Goal: Transaction & Acquisition: Purchase product/service

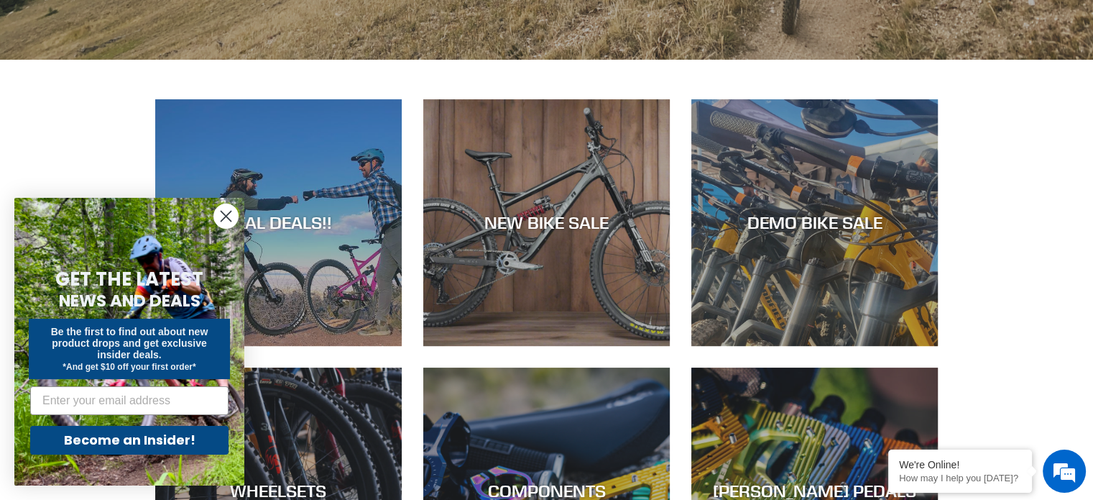
scroll to position [602, 0]
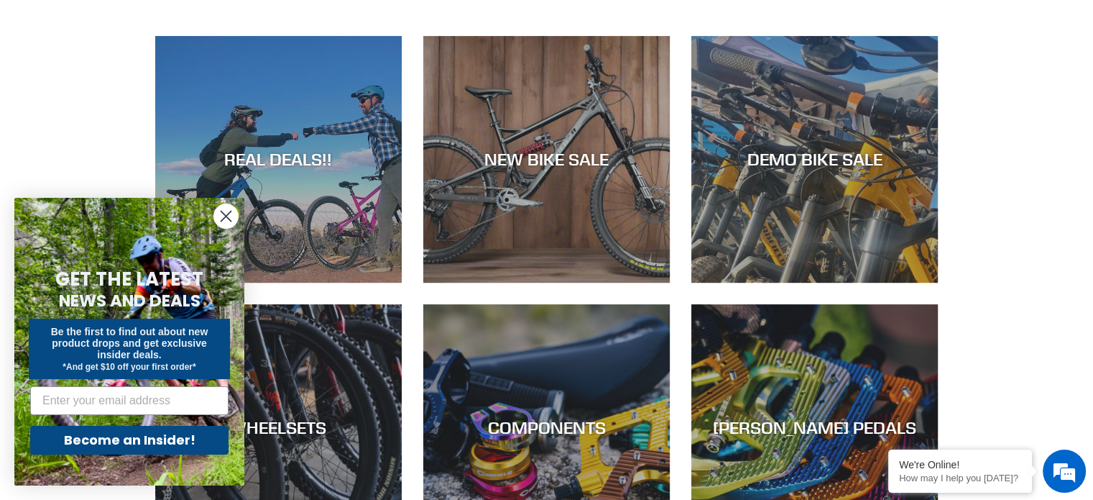
click at [223, 216] on circle "Close dialog" at bounding box center [226, 216] width 24 height 24
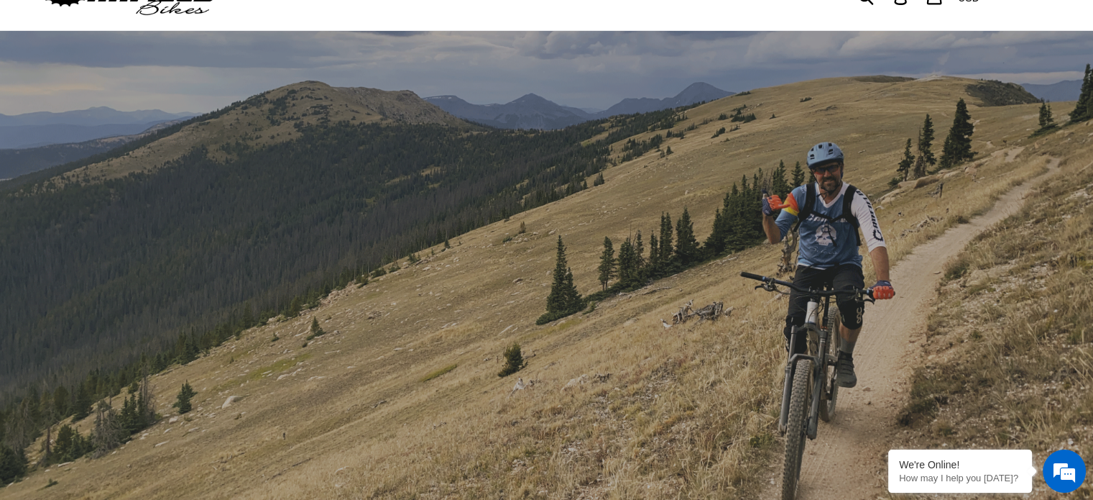
scroll to position [0, 0]
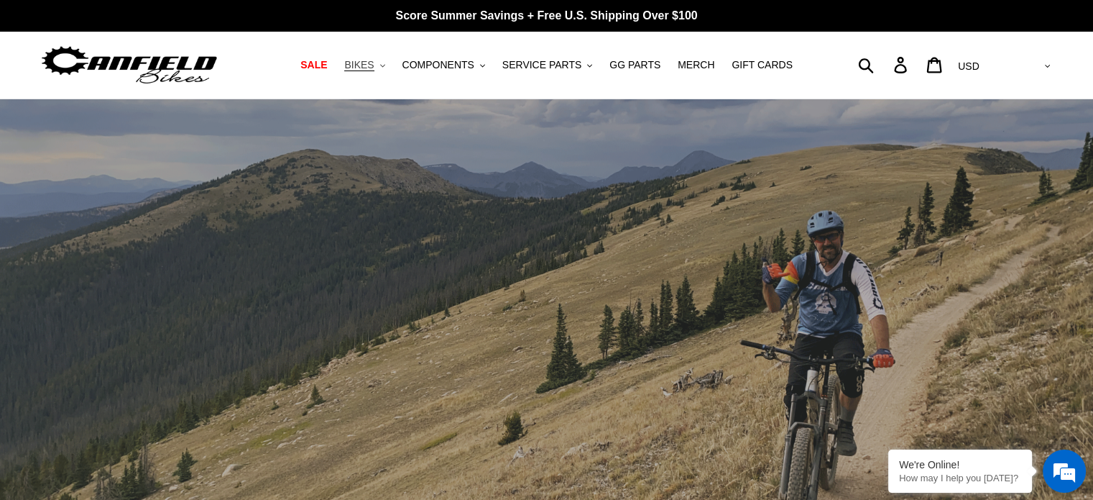
click at [374, 68] on span "BIKES" at bounding box center [358, 65] width 29 height 12
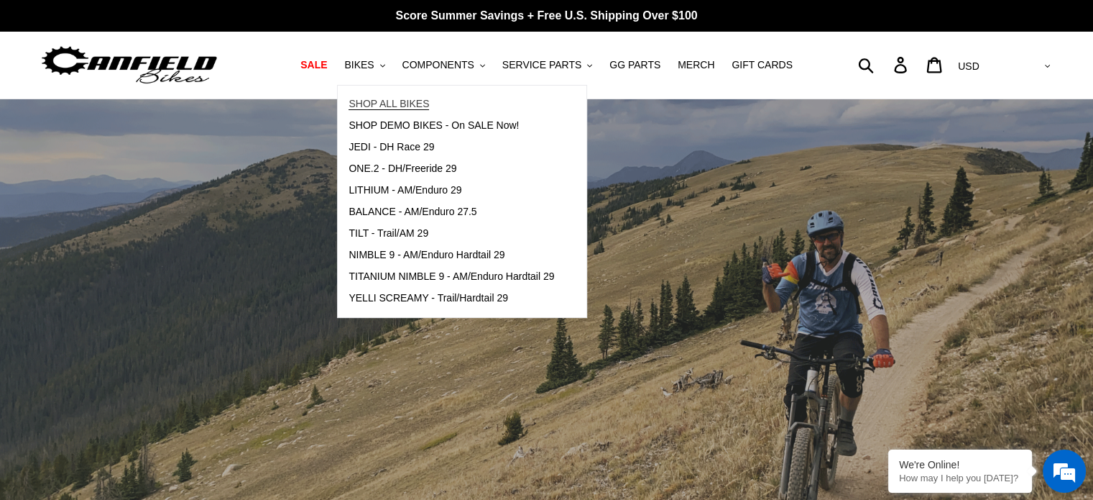
click at [397, 100] on span "SHOP ALL BIKES" at bounding box center [389, 104] width 81 height 12
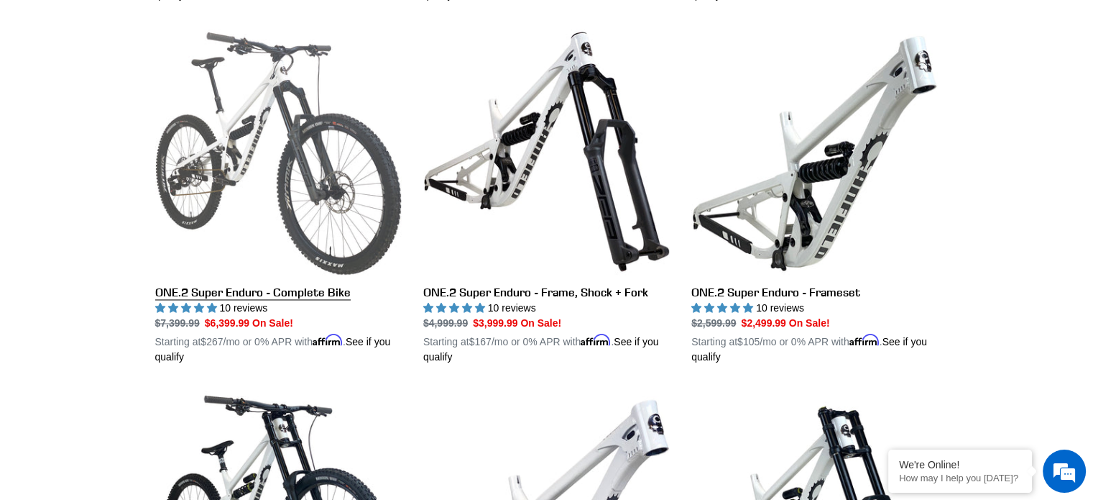
scroll to position [2200, 0]
click at [242, 281] on link "ONE.2 Super Enduro - Complete Bike" at bounding box center [278, 195] width 247 height 336
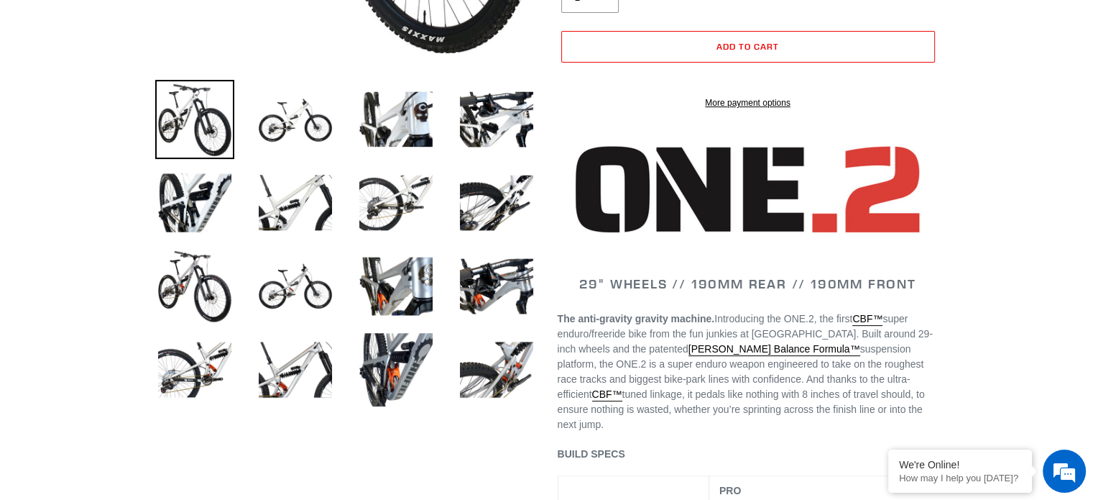
select select "highest-rating"
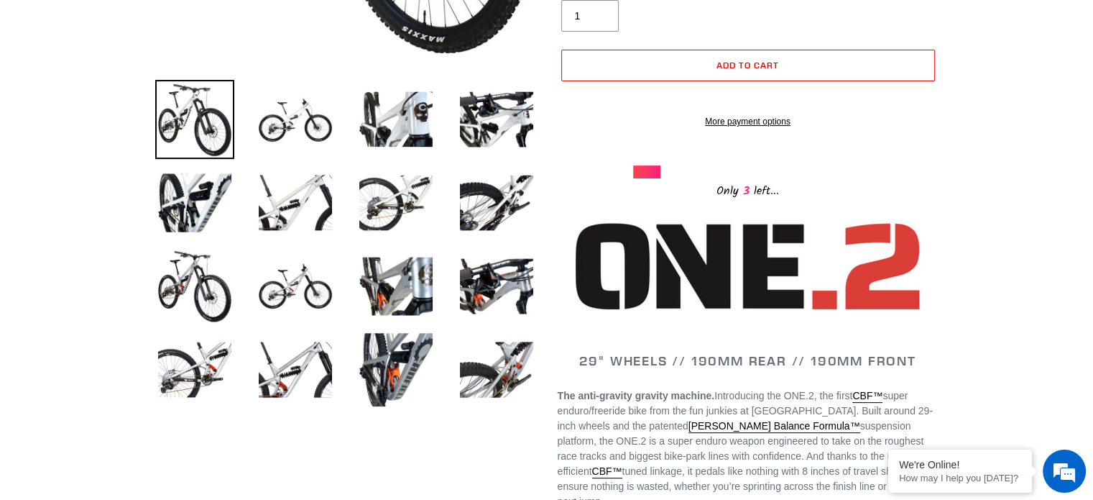
click at [242, 281] on li at bounding box center [284, 289] width 101 height 83
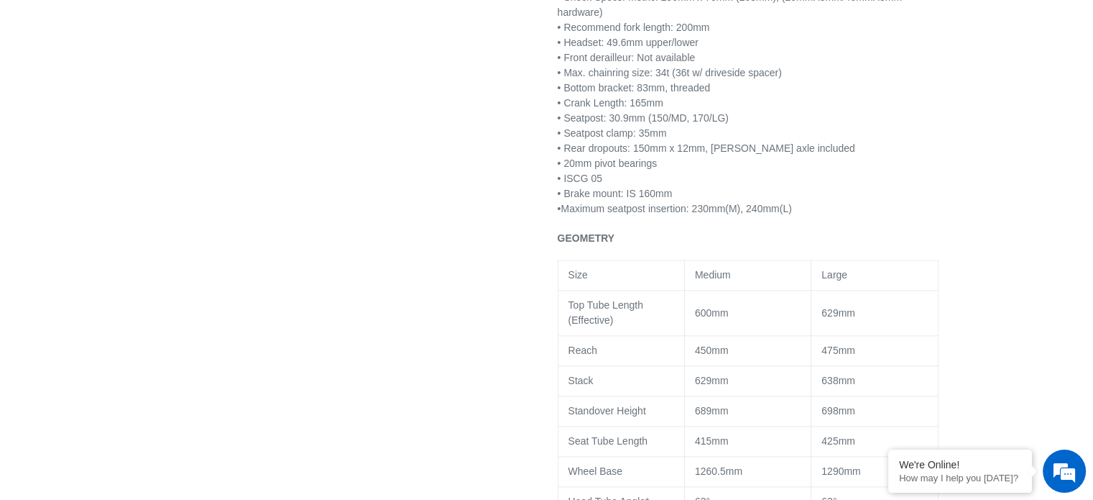
scroll to position [1755, 0]
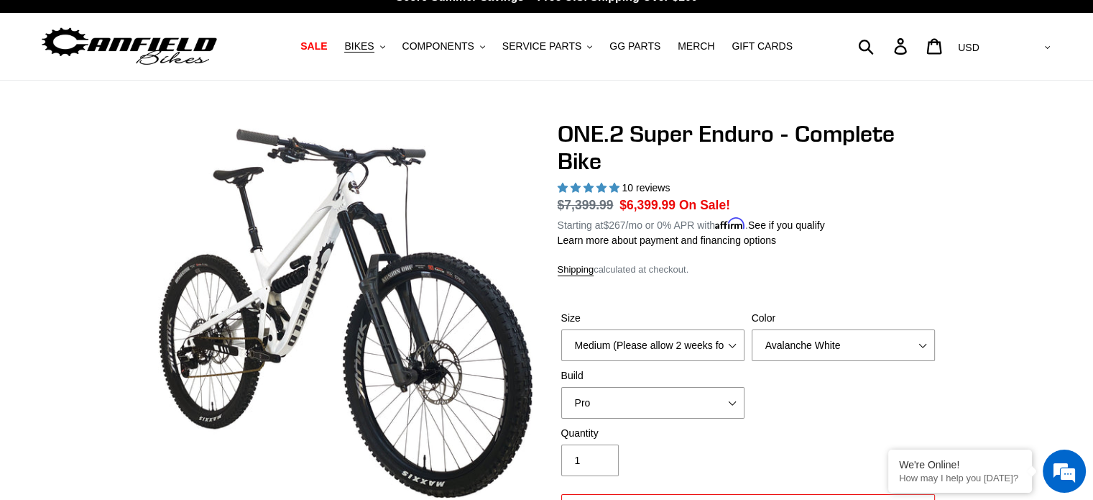
scroll to position [0, 0]
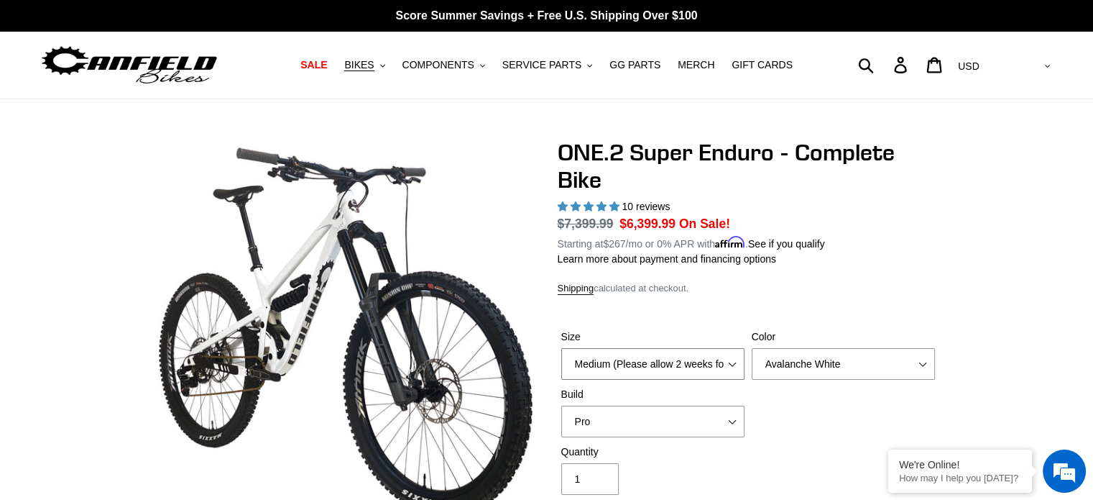
click at [736, 362] on select "Medium (Please allow 2 weeks for delivery) Large (Sold Out)" at bounding box center [652, 364] width 183 height 32
click at [919, 360] on select "Avalanche White Bentonite Grey" at bounding box center [843, 364] width 183 height 32
select select "Bentonite Grey"
click at [752, 348] on select "Avalanche White Bentonite Grey" at bounding box center [843, 364] width 183 height 32
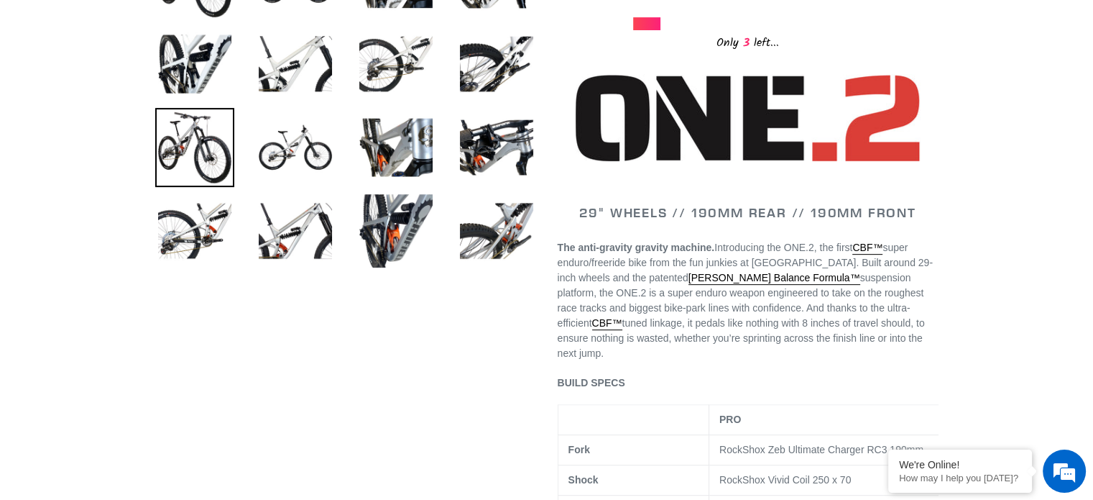
scroll to position [602, 0]
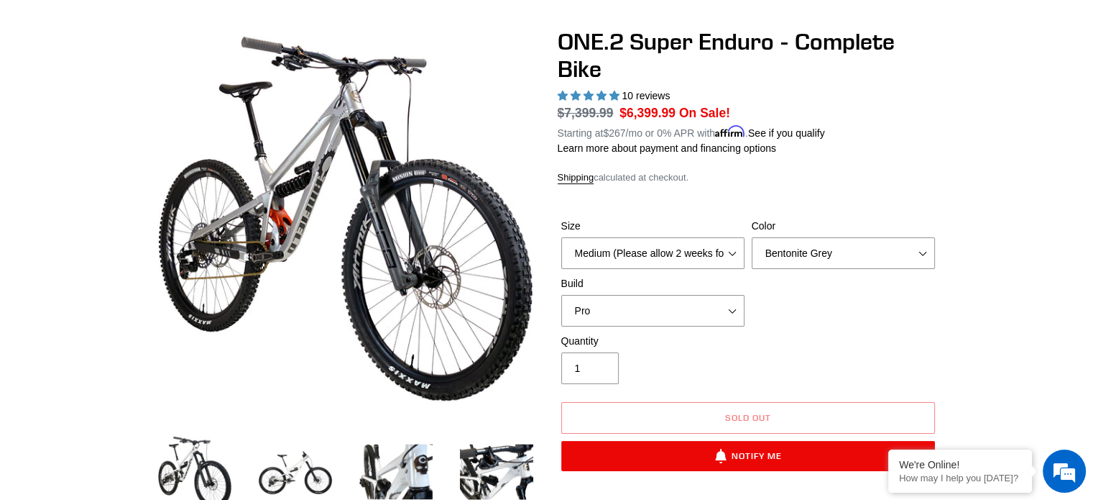
scroll to position [0, 0]
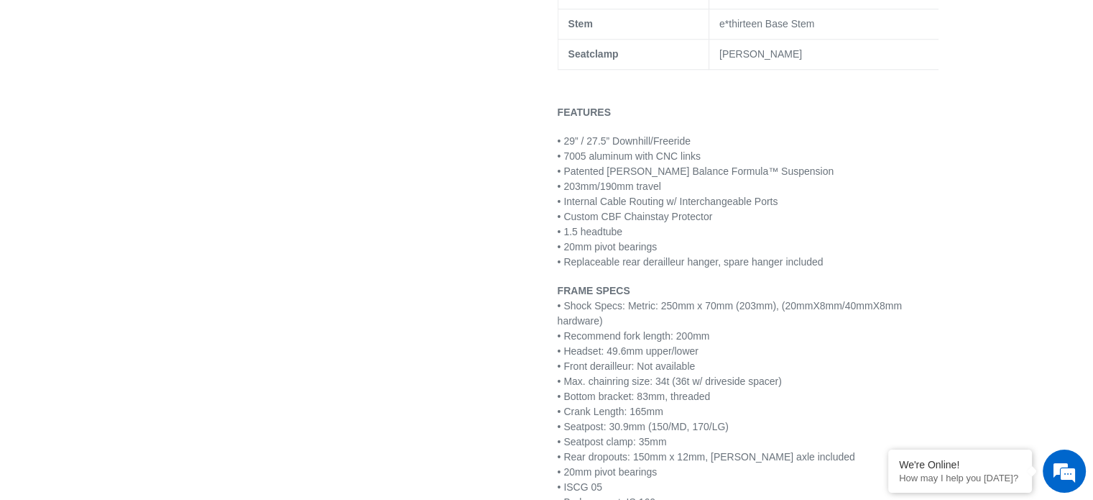
scroll to position [1451, 0]
click at [892, 454] on em at bounding box center [888, 451] width 14 height 14
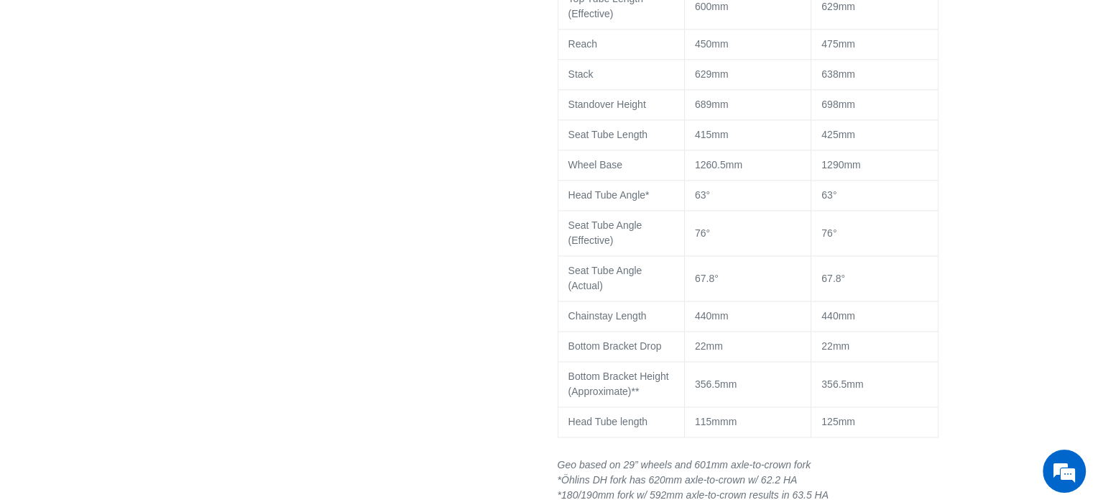
scroll to position [2066, 0]
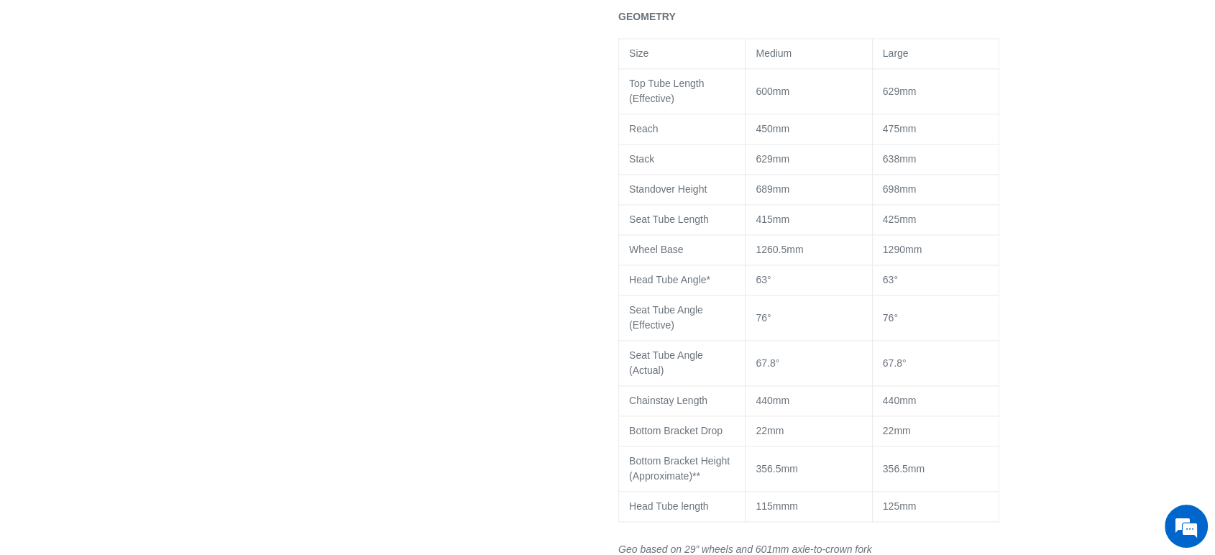
scroll to position [1981, 0]
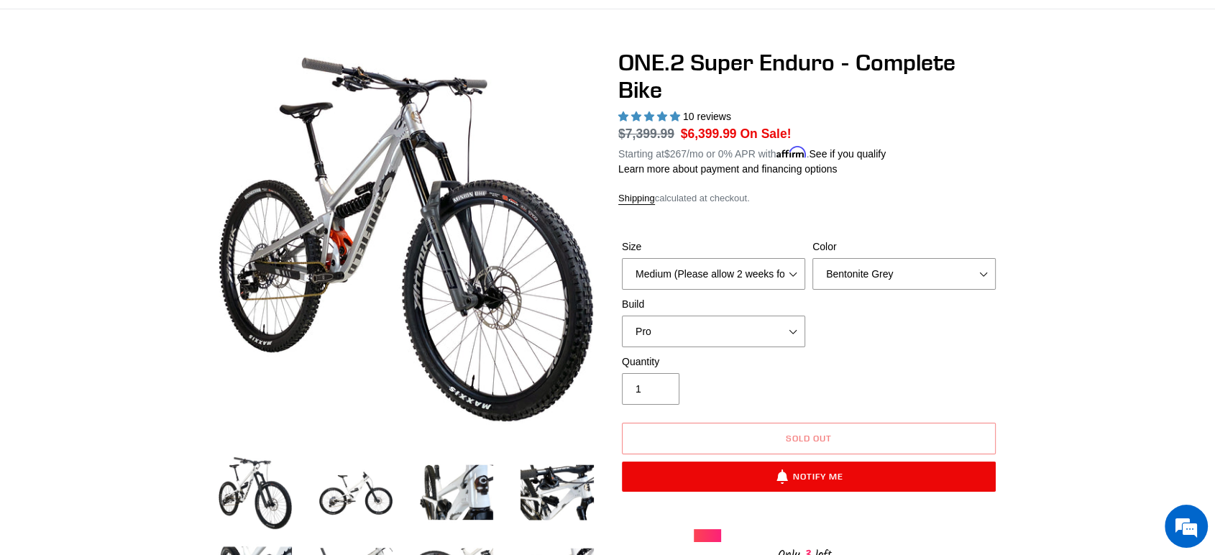
scroll to position [0, 0]
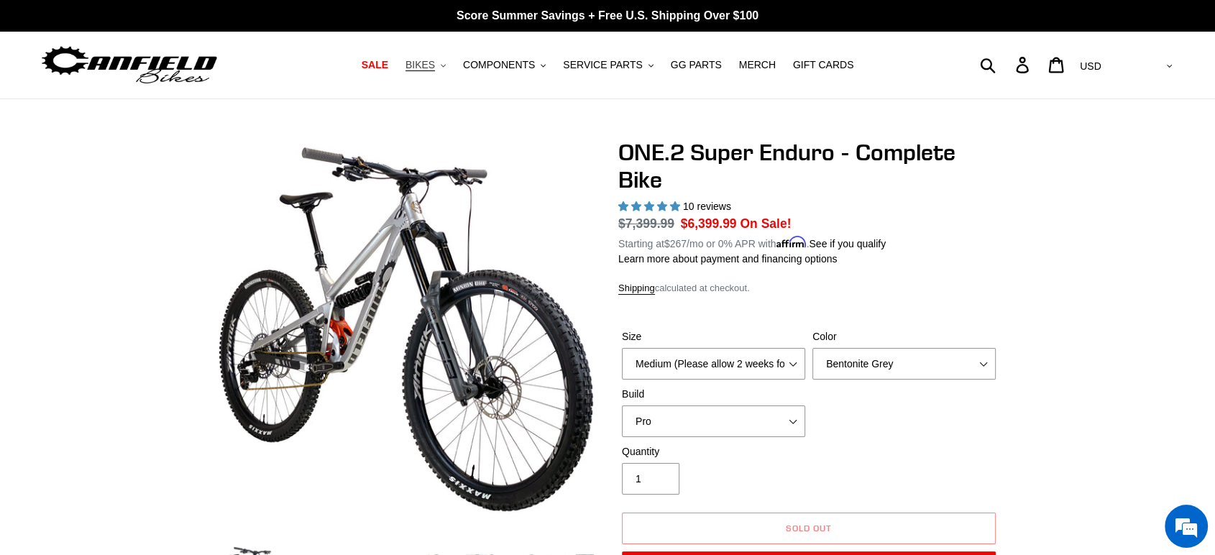
click at [435, 61] on span "BIKES" at bounding box center [419, 65] width 29 height 12
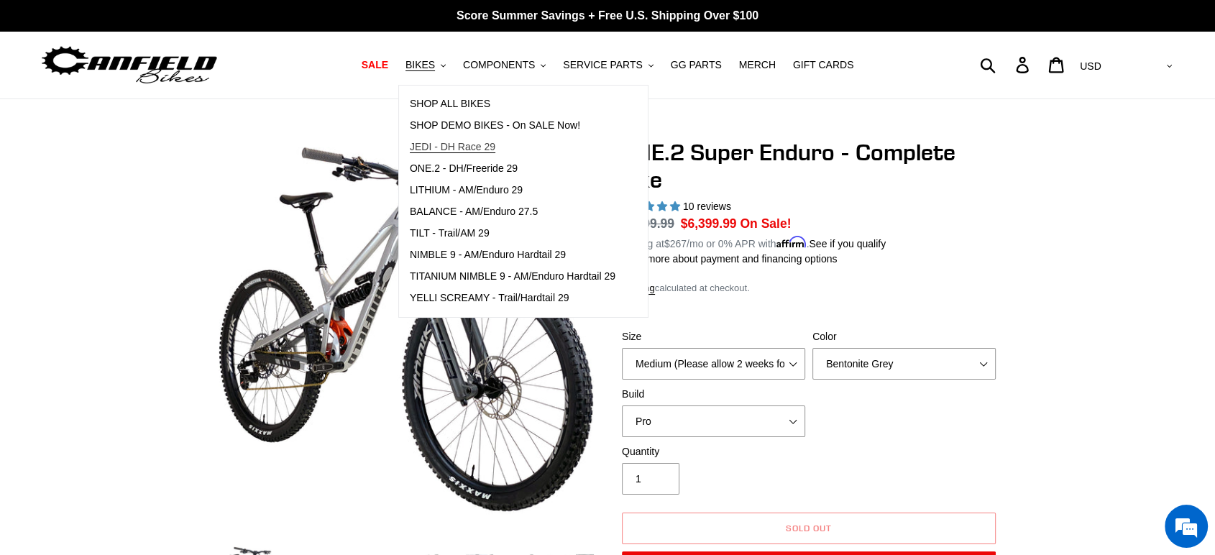
click at [449, 151] on span "JEDI - DH Race 29" at bounding box center [453, 147] width 86 height 12
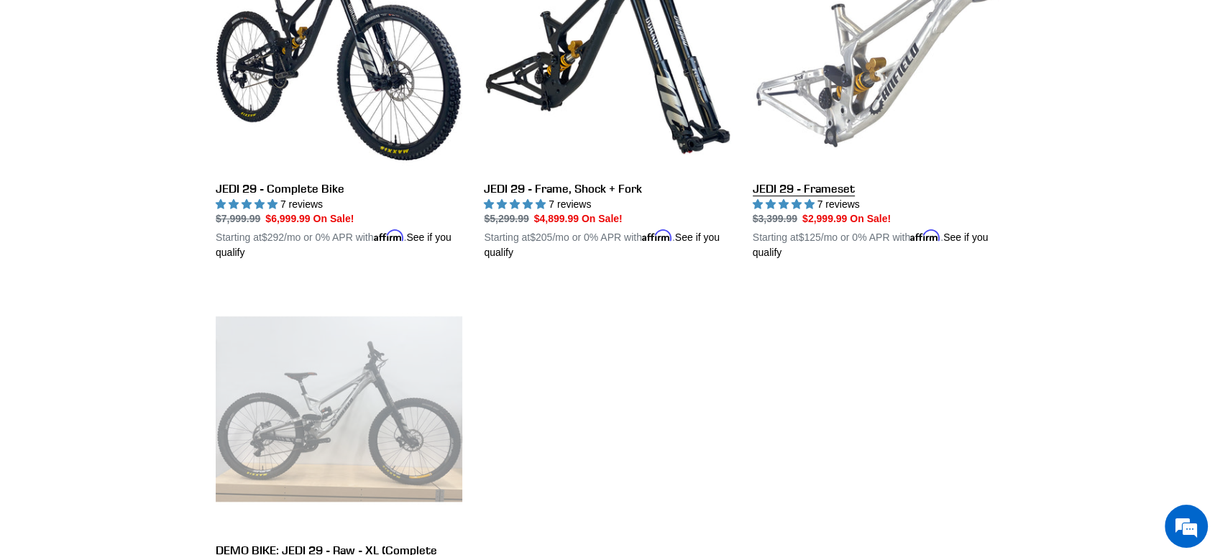
scroll to position [482, 0]
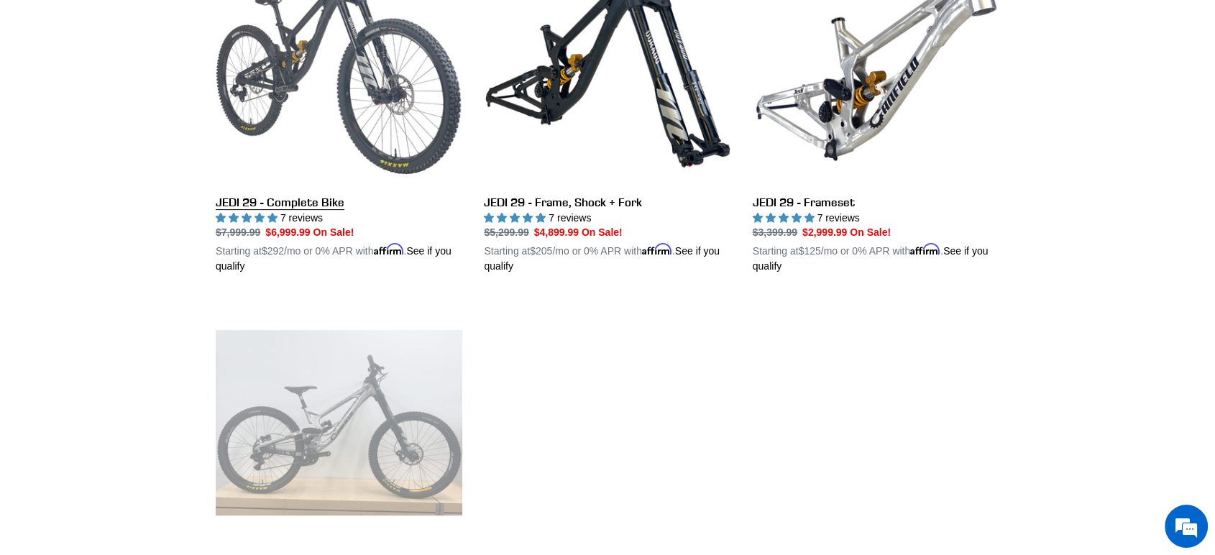
click at [306, 95] on link "JEDI 29 - Complete Bike" at bounding box center [339, 106] width 247 height 336
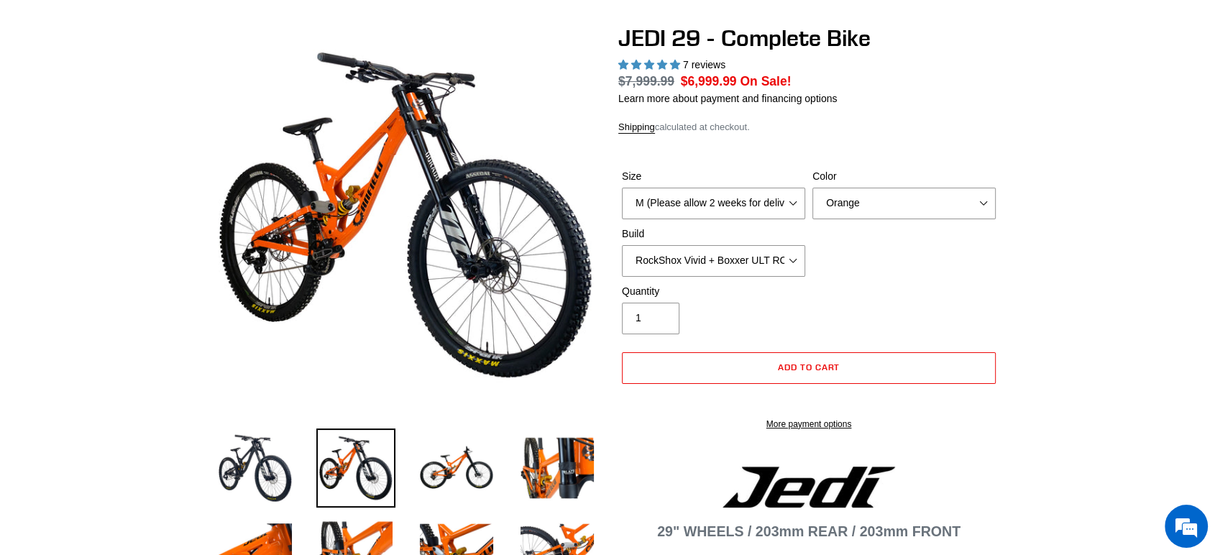
select select "highest-rating"
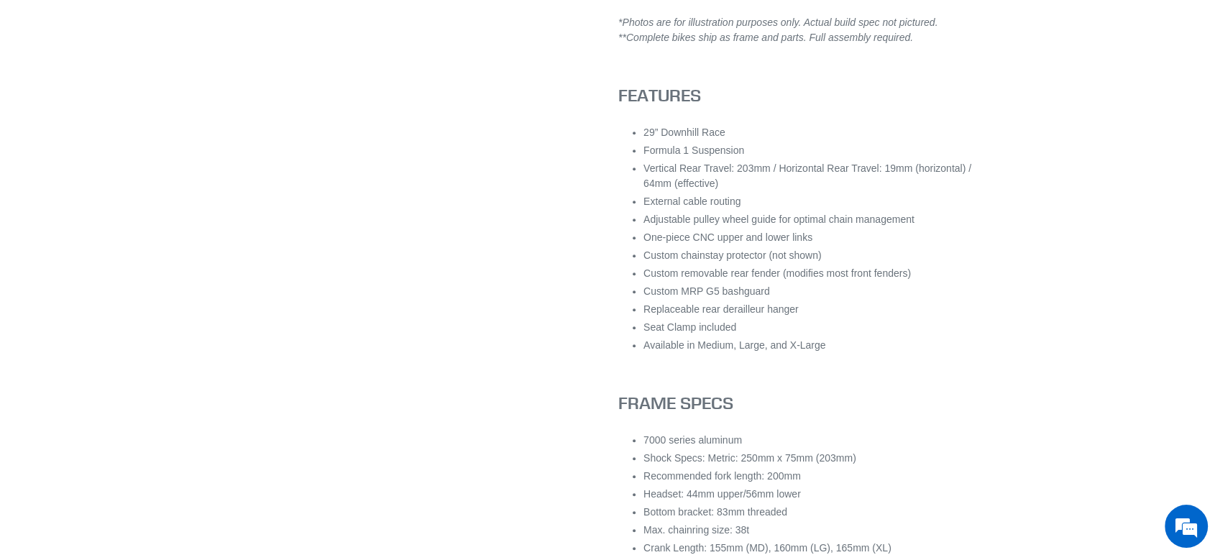
scroll to position [1436, 0]
click at [1160, 272] on div at bounding box center [607, 318] width 1215 height 3231
